Goal: Register for event/course

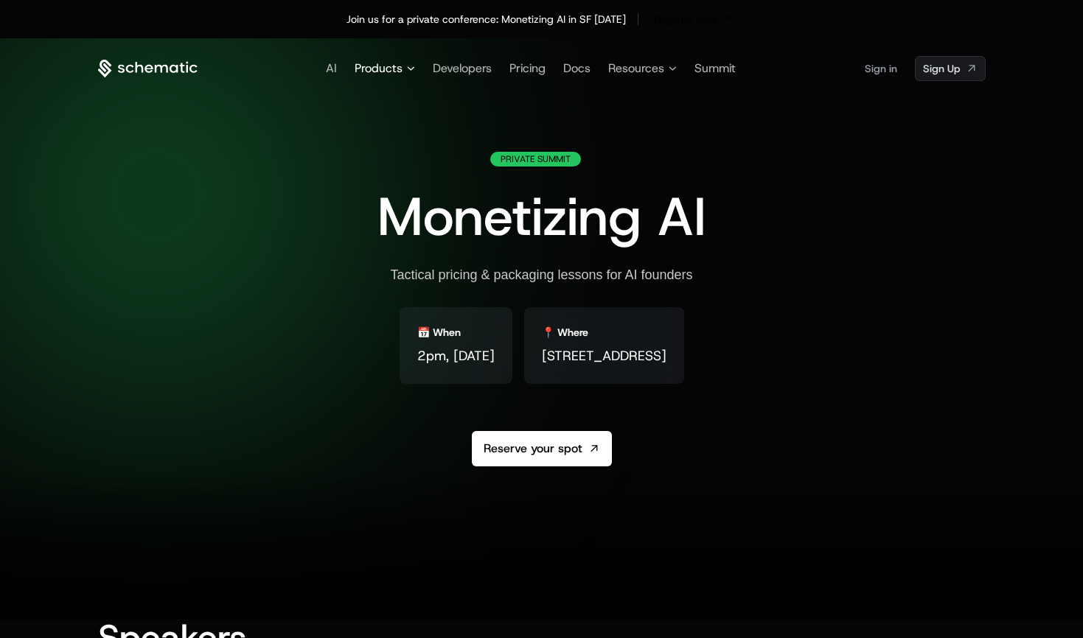
click at [382, 70] on span "Products" at bounding box center [379, 69] width 48 height 18
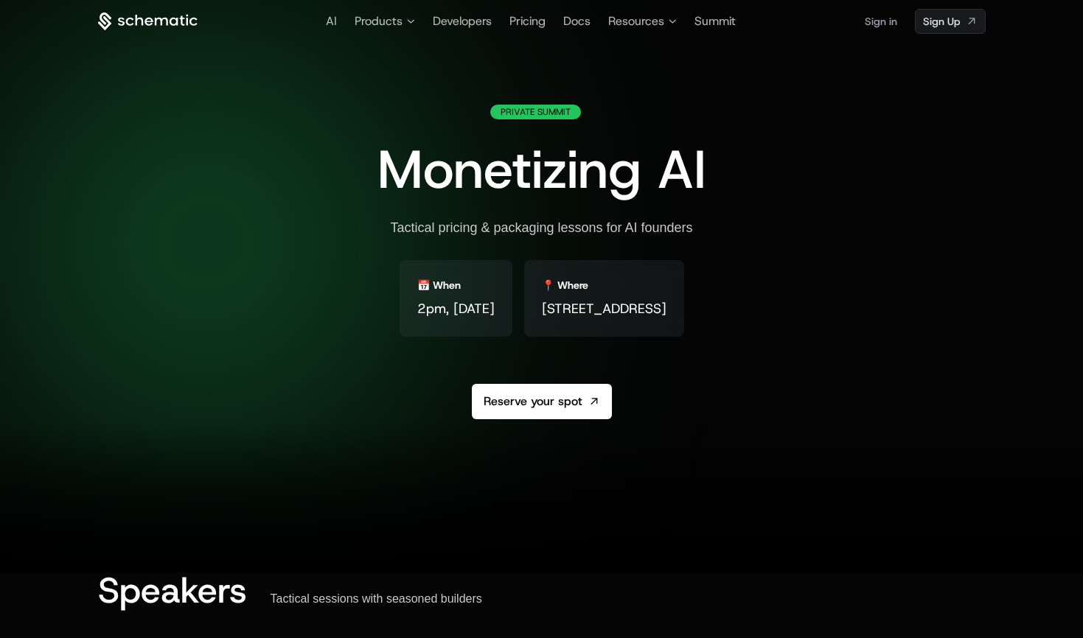
scroll to position [30, 0]
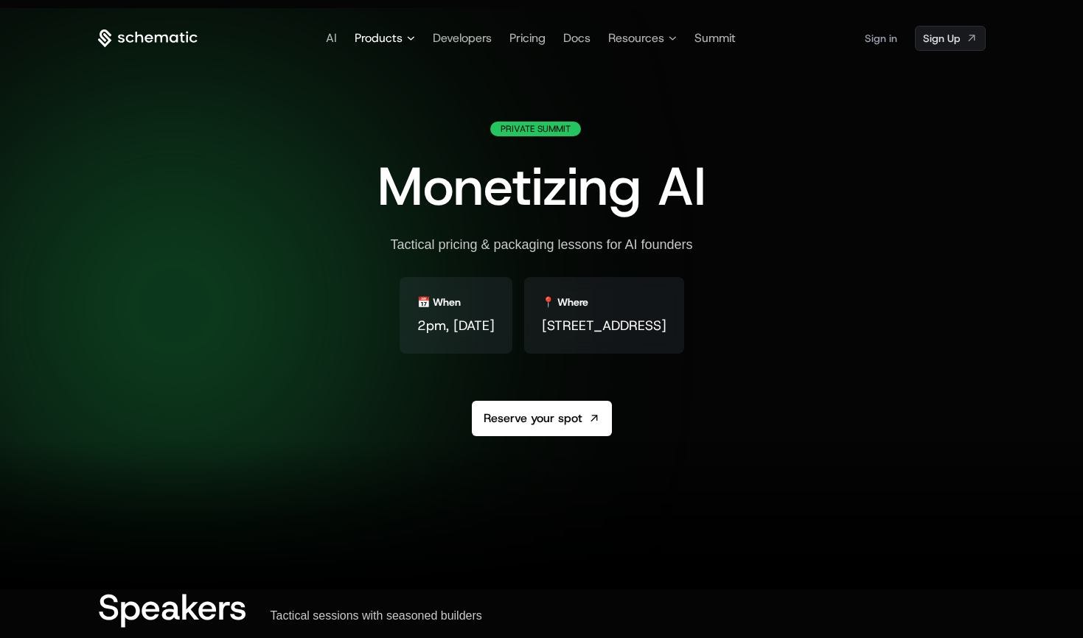
click at [407, 39] on icon at bounding box center [411, 38] width 8 height 4
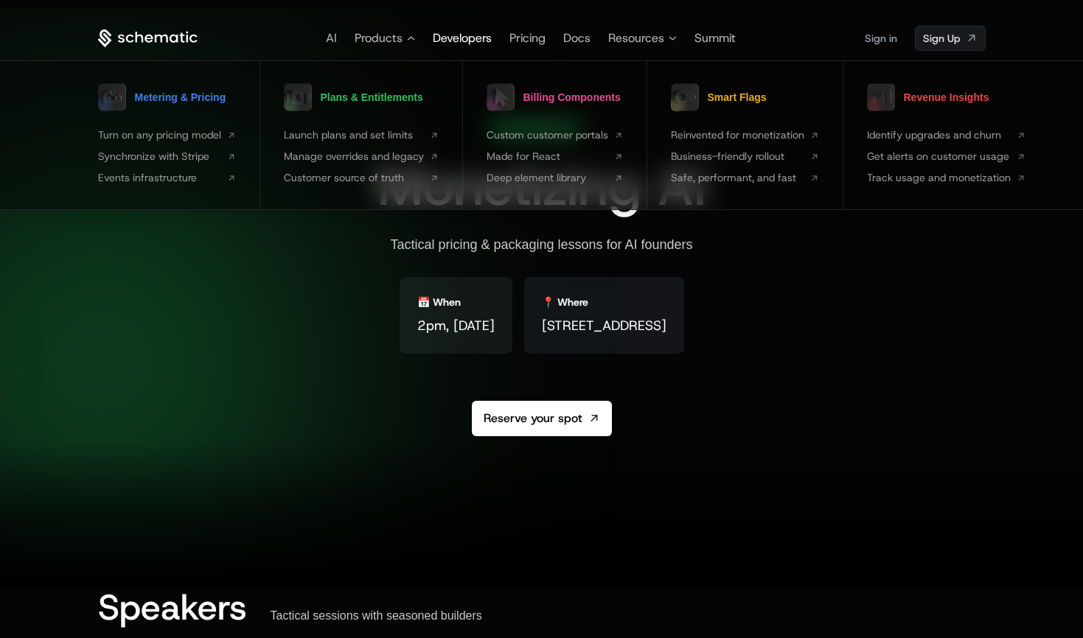
click at [465, 43] on span "Developers" at bounding box center [462, 37] width 59 height 15
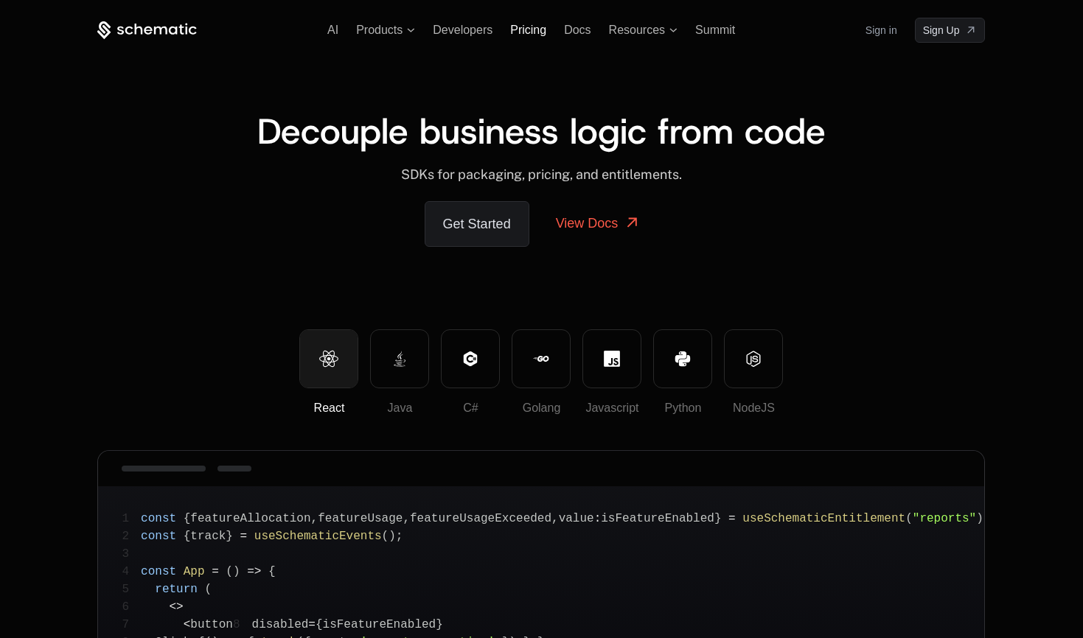
click at [537, 35] on span "Pricing" at bounding box center [528, 30] width 36 height 13
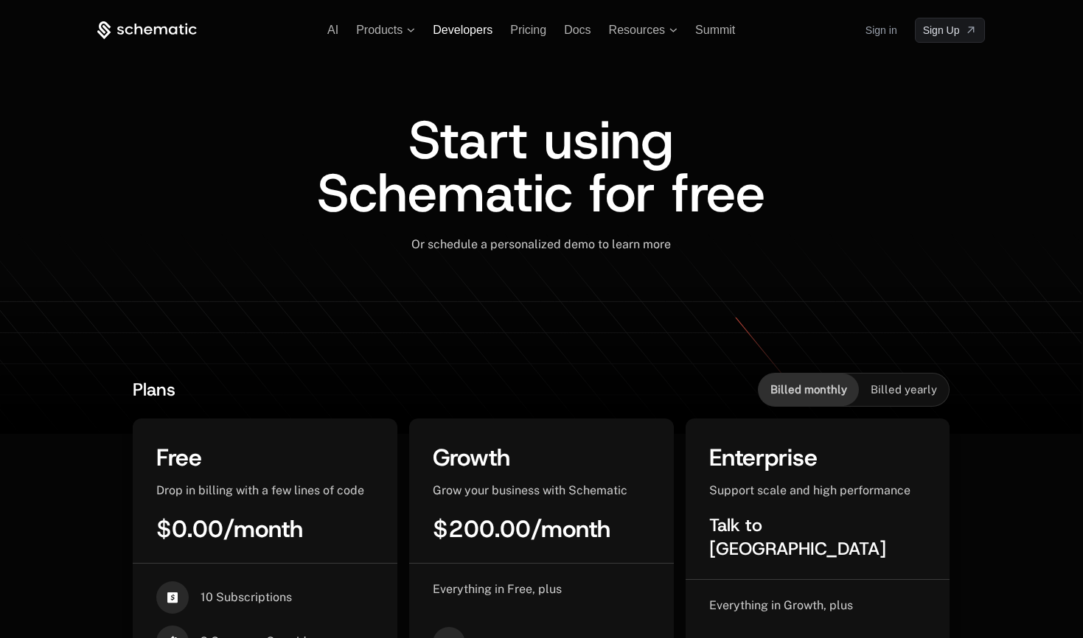
click at [453, 27] on span "Developers" at bounding box center [463, 30] width 60 height 13
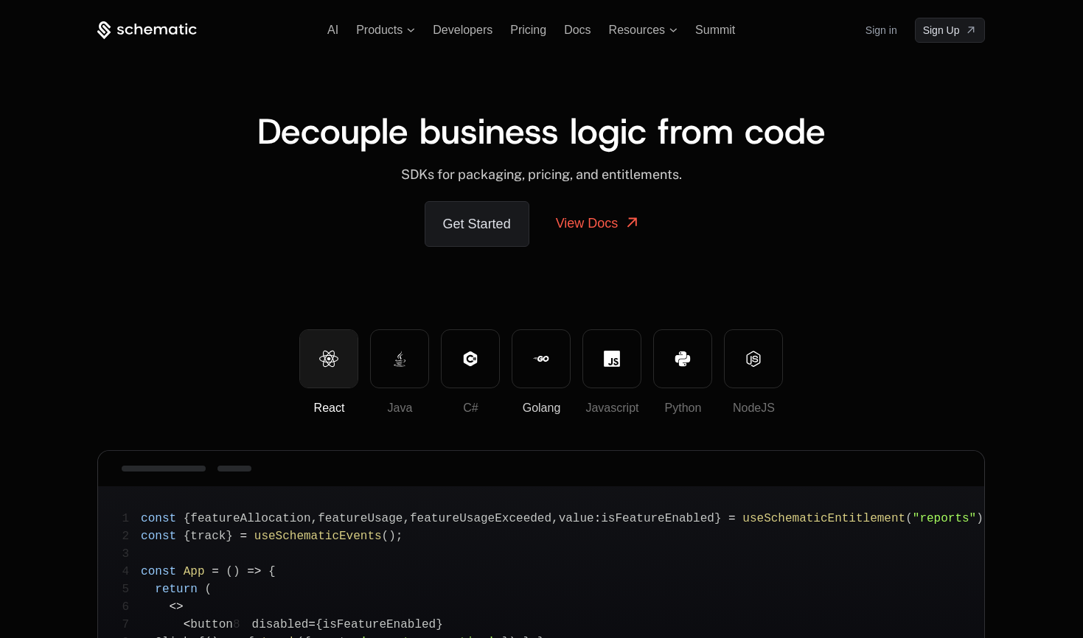
click at [543, 374] on button "Golang" at bounding box center [541, 358] width 59 height 59
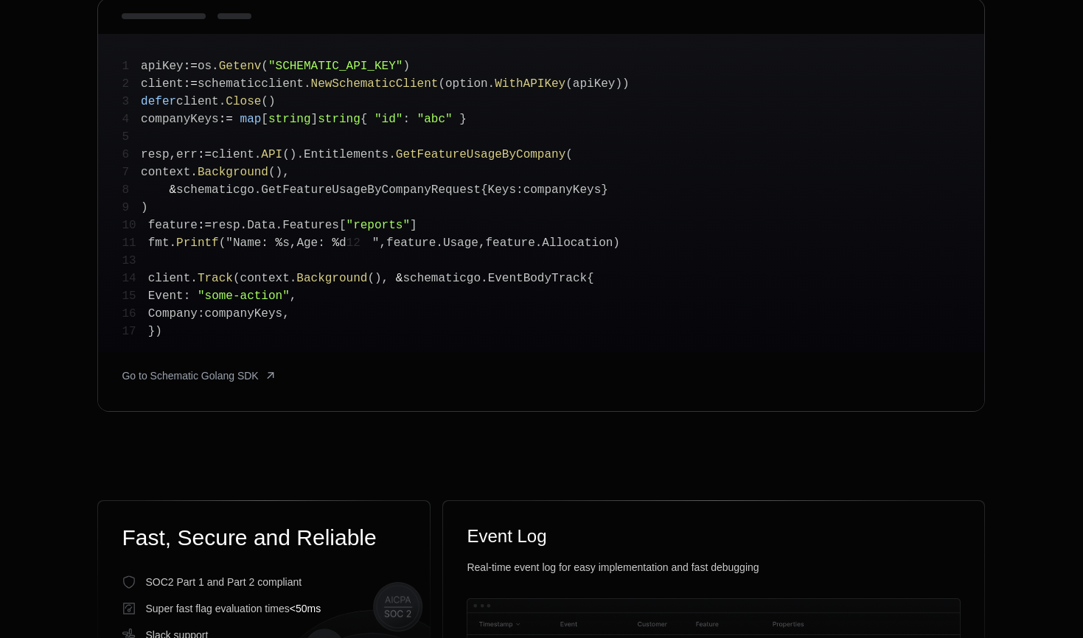
scroll to position [465, 0]
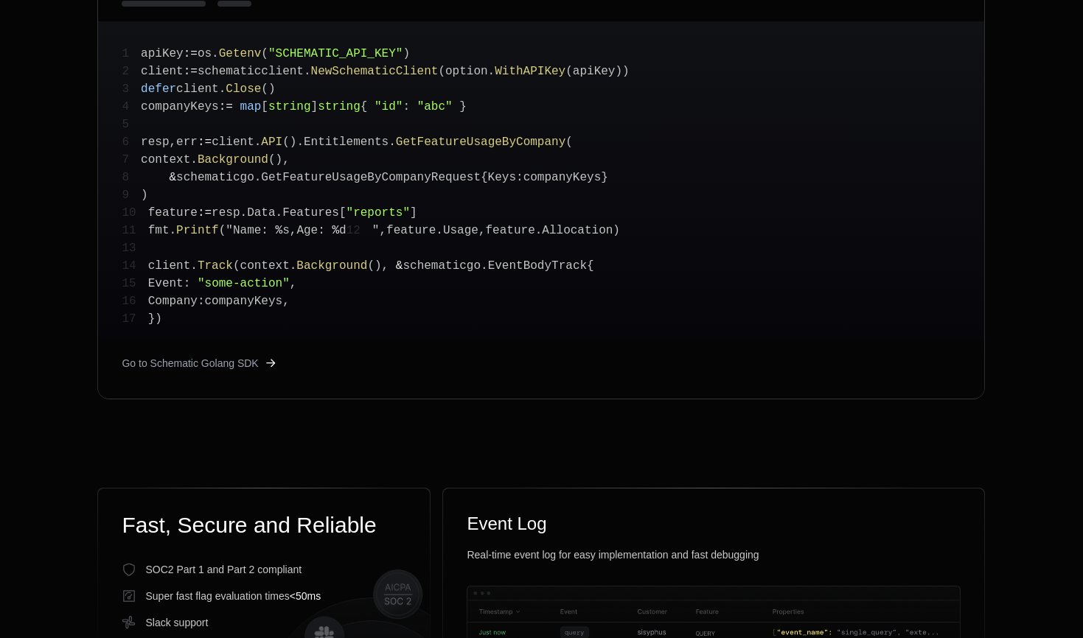
click at [247, 371] on span "Go to Schematic Golang SDK" at bounding box center [190, 363] width 136 height 15
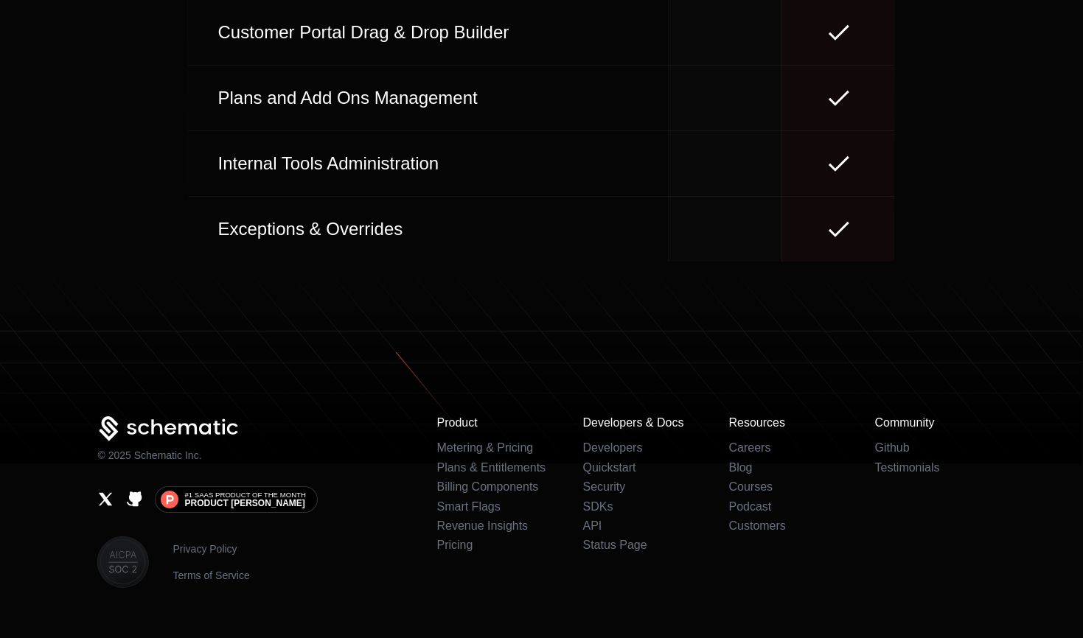
scroll to position [6828, 0]
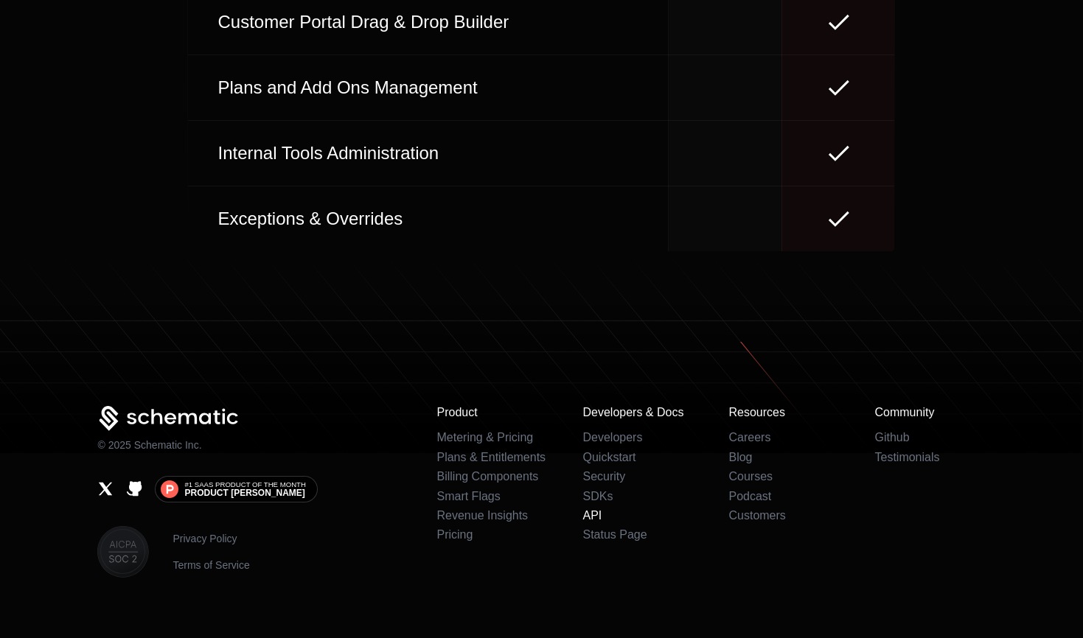
click at [589, 509] on link "API" at bounding box center [591, 515] width 19 height 13
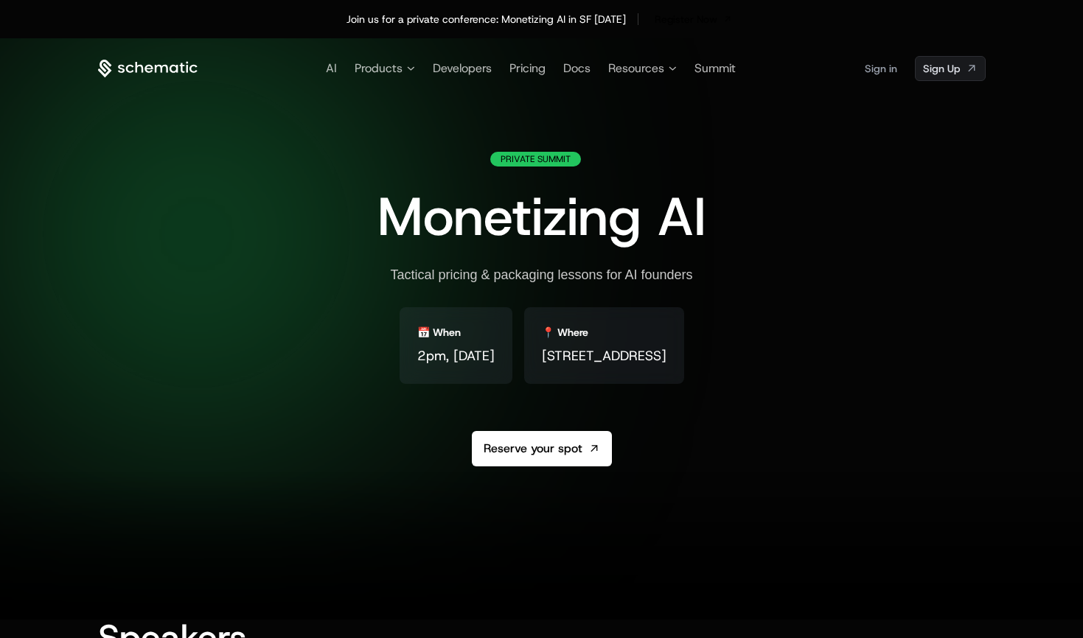
scroll to position [10, 0]
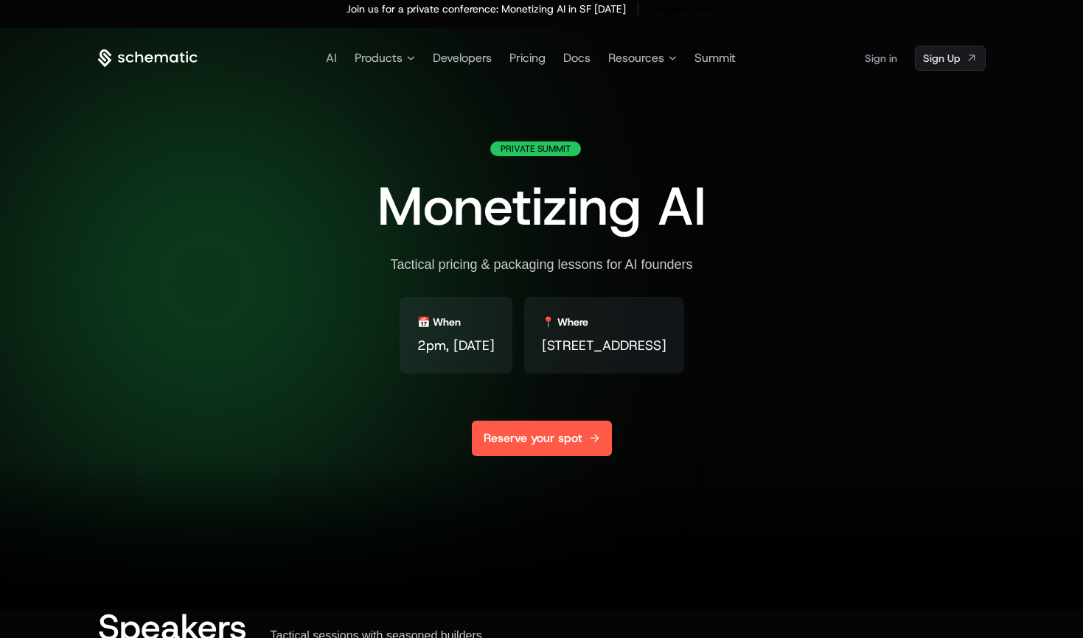
click at [552, 443] on link "Reserve your spot" at bounding box center [542, 438] width 140 height 35
click at [669, 60] on icon at bounding box center [673, 58] width 8 height 4
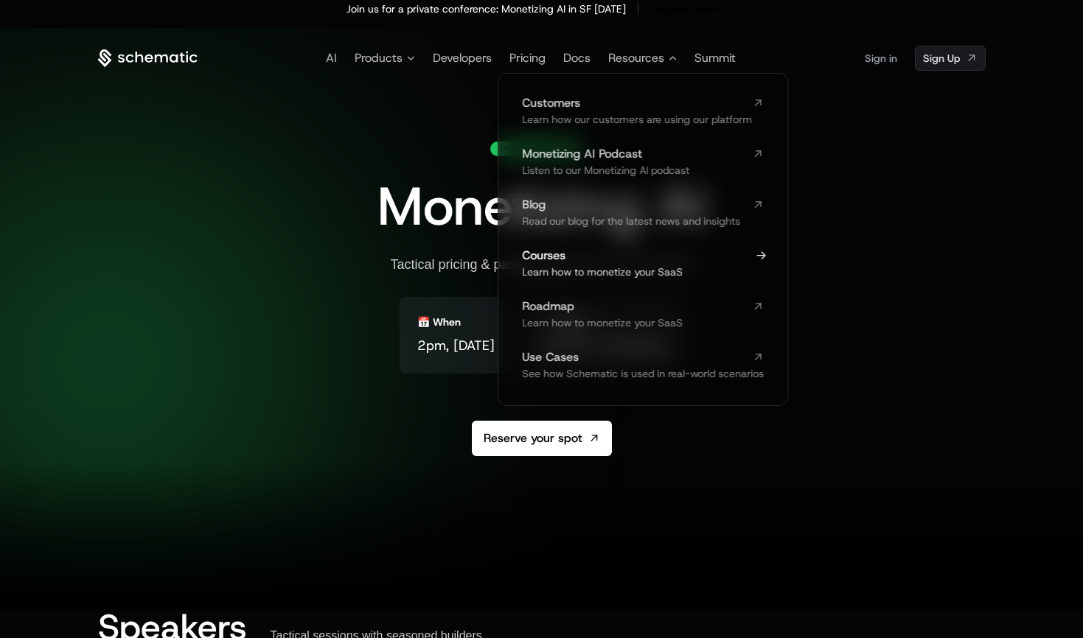
click at [608, 262] on link "Courses Learn how to monetize your SaaS" at bounding box center [643, 265] width 242 height 30
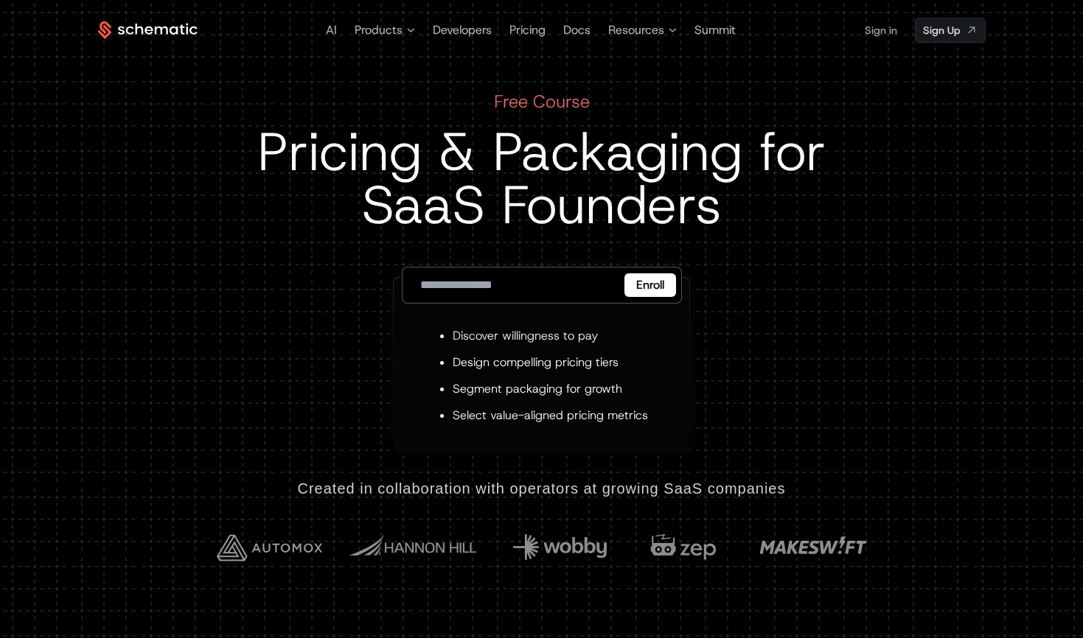
click at [581, 339] on li "Discover willingness to pay" at bounding box center [550, 336] width 195 height 18
click at [520, 289] on input "email" at bounding box center [542, 285] width 280 height 37
type input "**********"
click button "Enroll" at bounding box center [650, 285] width 52 height 24
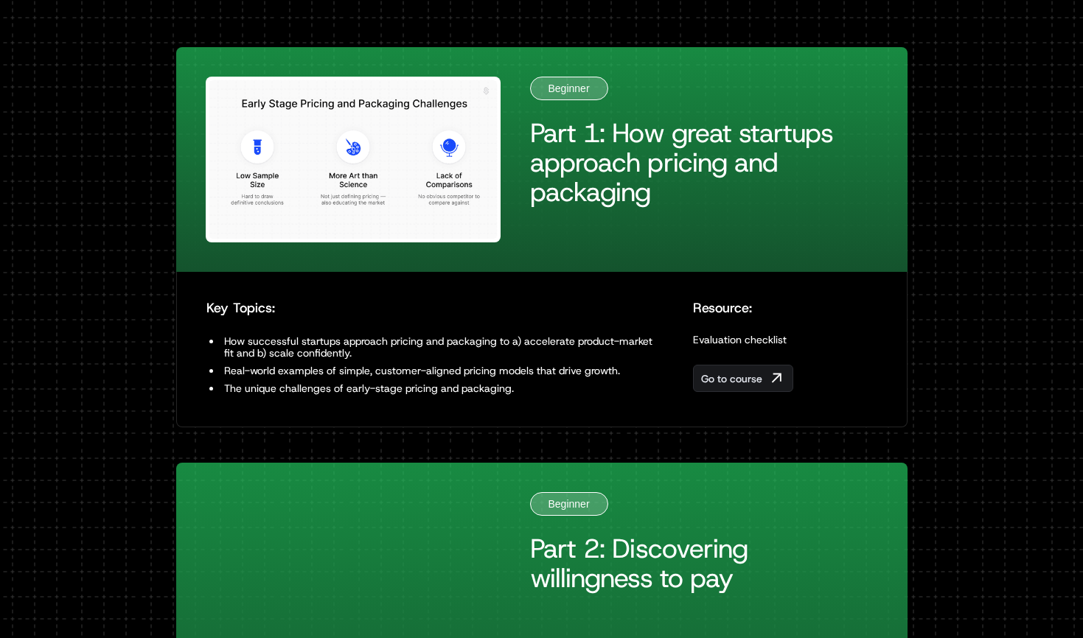
scroll to position [604, 0]
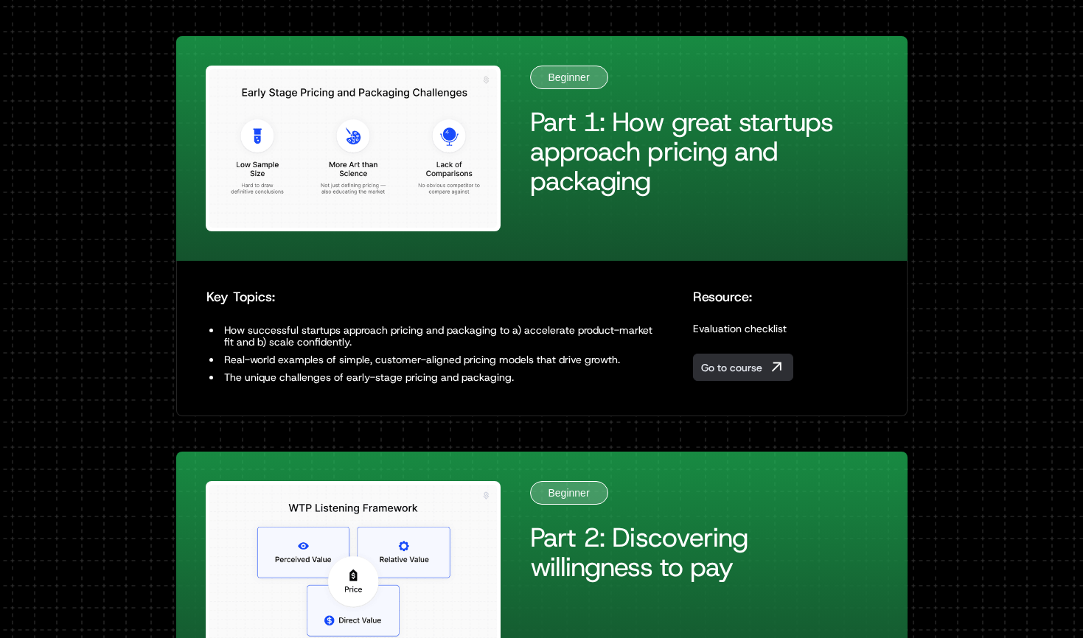
click at [752, 364] on span "Go to course" at bounding box center [731, 367] width 61 height 15
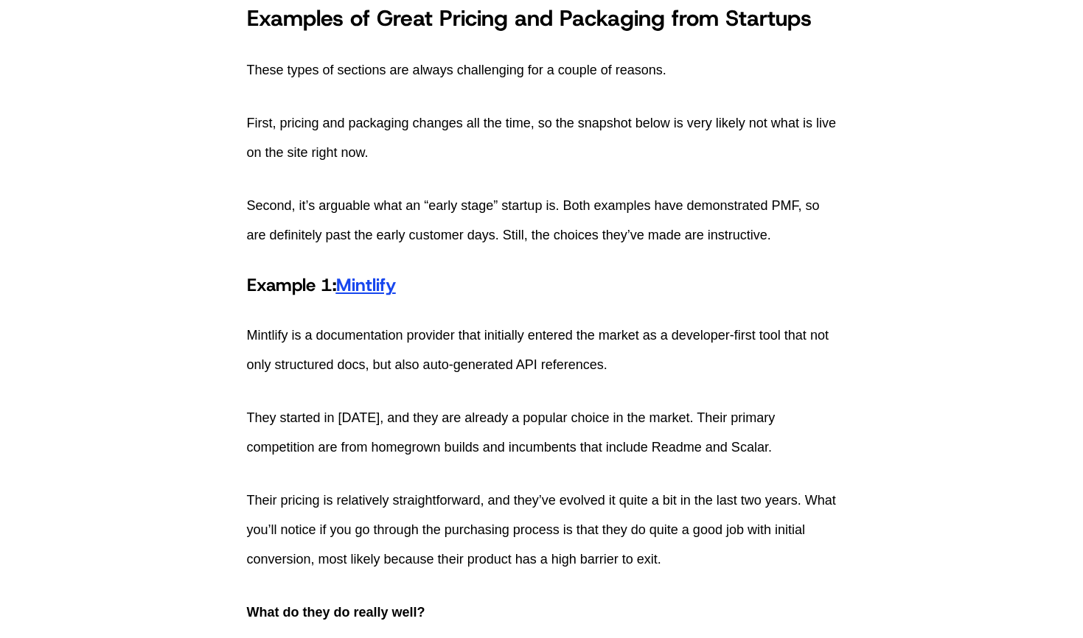
scroll to position [2874, 0]
